Goal: Find specific page/section: Find specific page/section

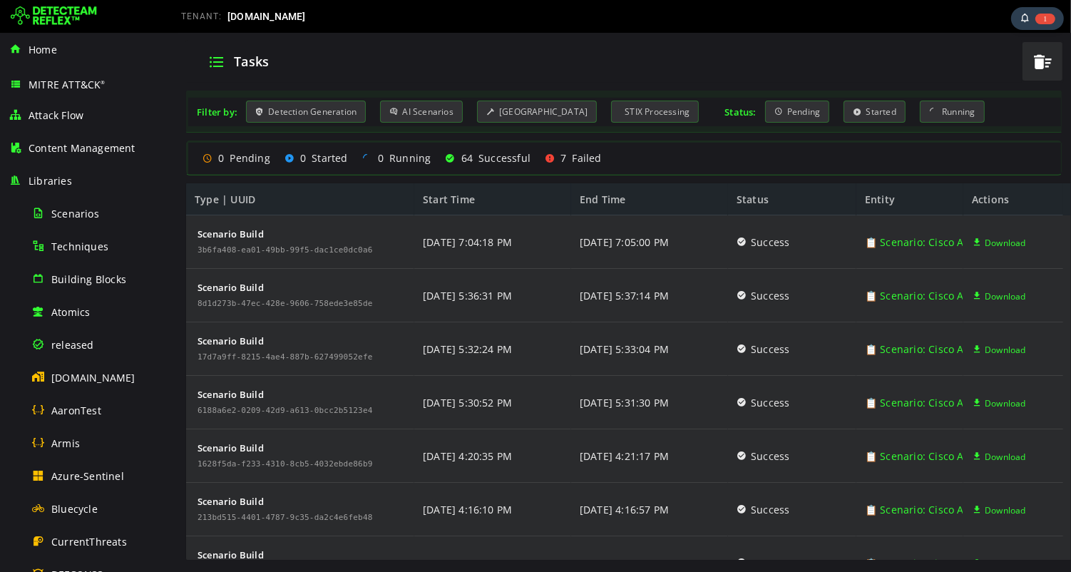
scroll to position [807, 0]
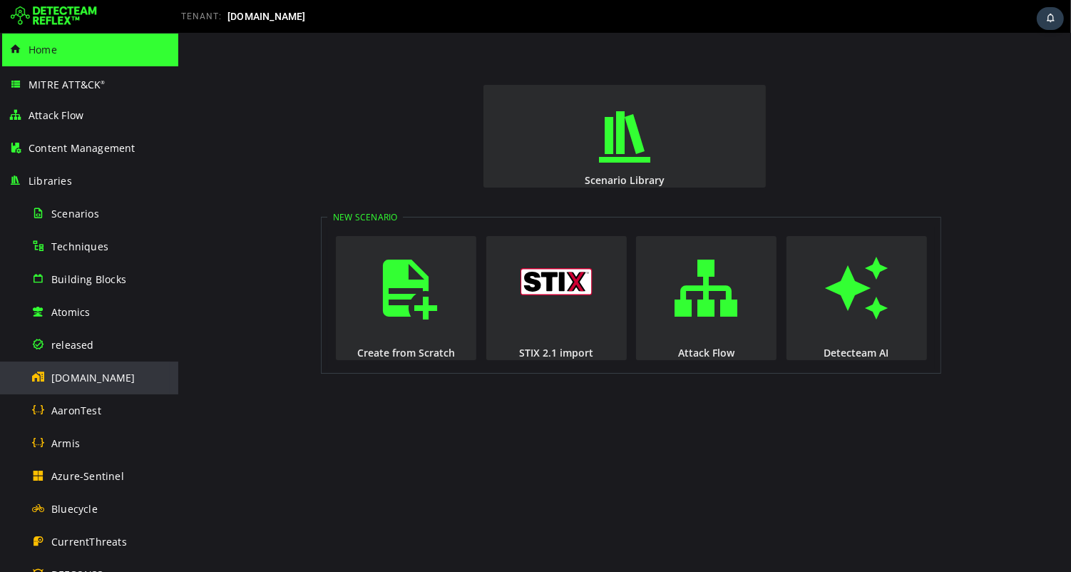
click at [82, 376] on span "[DOMAIN_NAME]" at bounding box center [93, 378] width 84 height 14
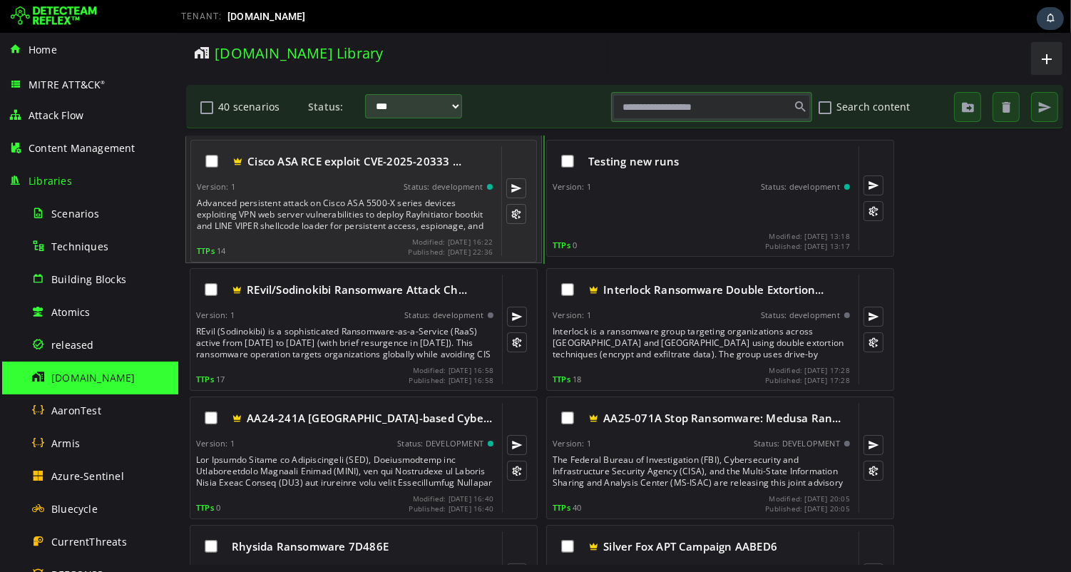
click at [277, 218] on div "Advanced persistent attack on Cisco ASA 5500-X series devices exploiting VPN we…" at bounding box center [345, 215] width 299 height 34
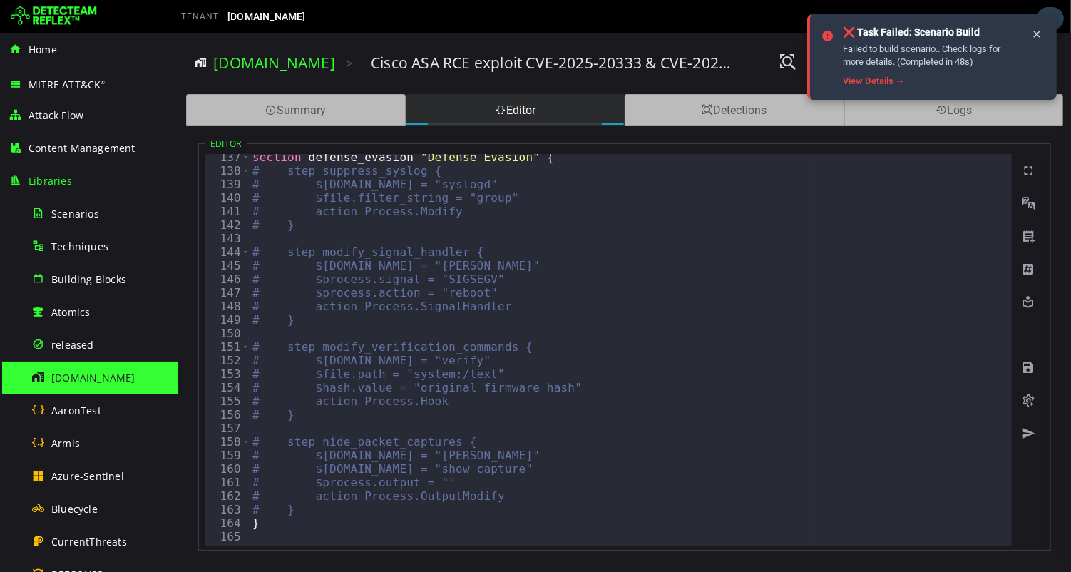
scroll to position [1920, 0]
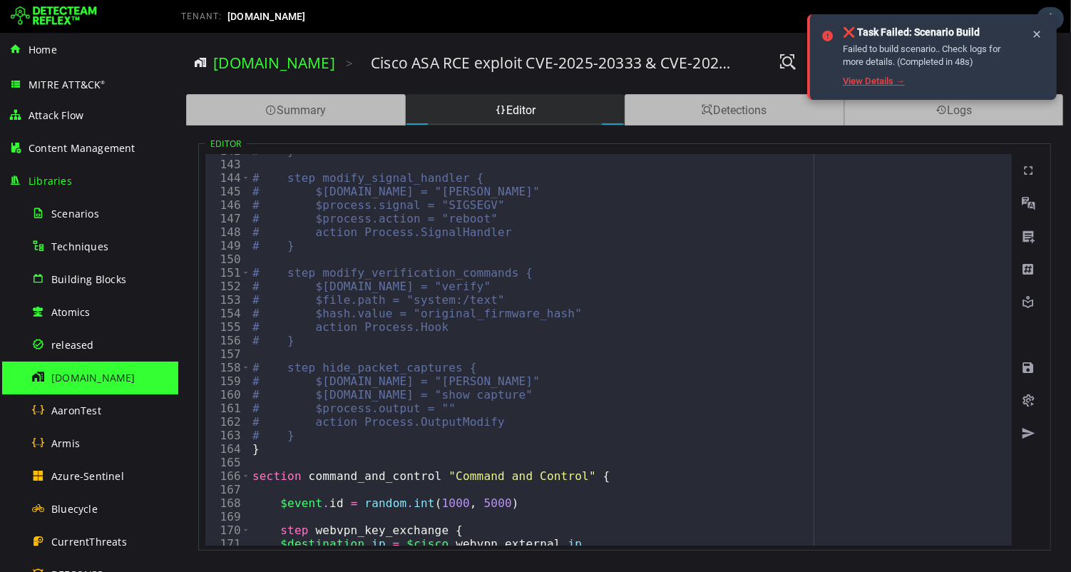
click at [870, 82] on link "View Details →" at bounding box center [874, 81] width 62 height 11
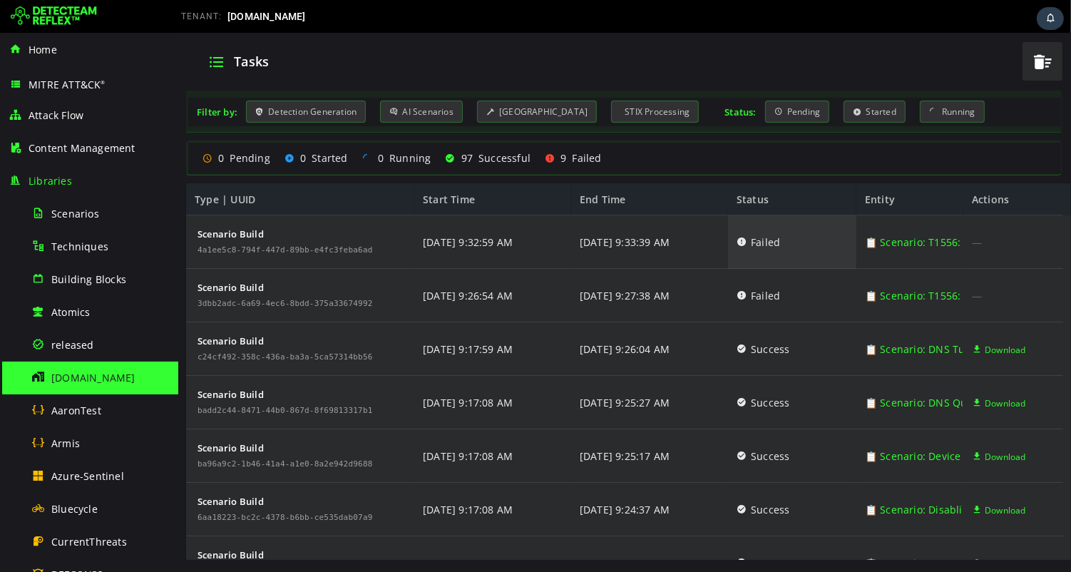
click at [740, 243] on icon at bounding box center [741, 242] width 10 height 54
click at [740, 241] on icon at bounding box center [741, 242] width 10 height 54
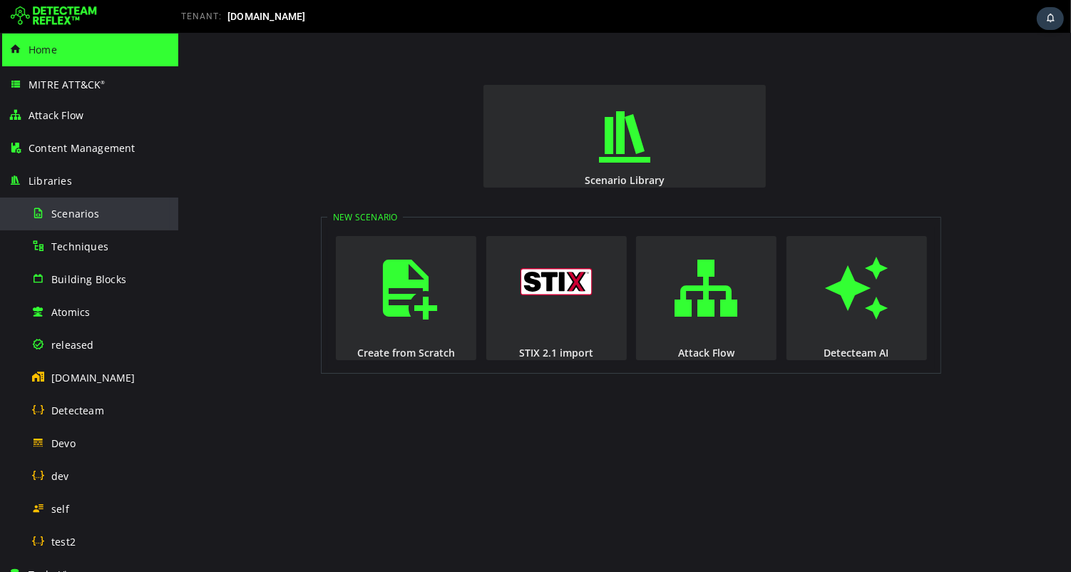
click at [66, 214] on span "Scenarios" at bounding box center [75, 214] width 48 height 14
